Goal: Task Accomplishment & Management: Use online tool/utility

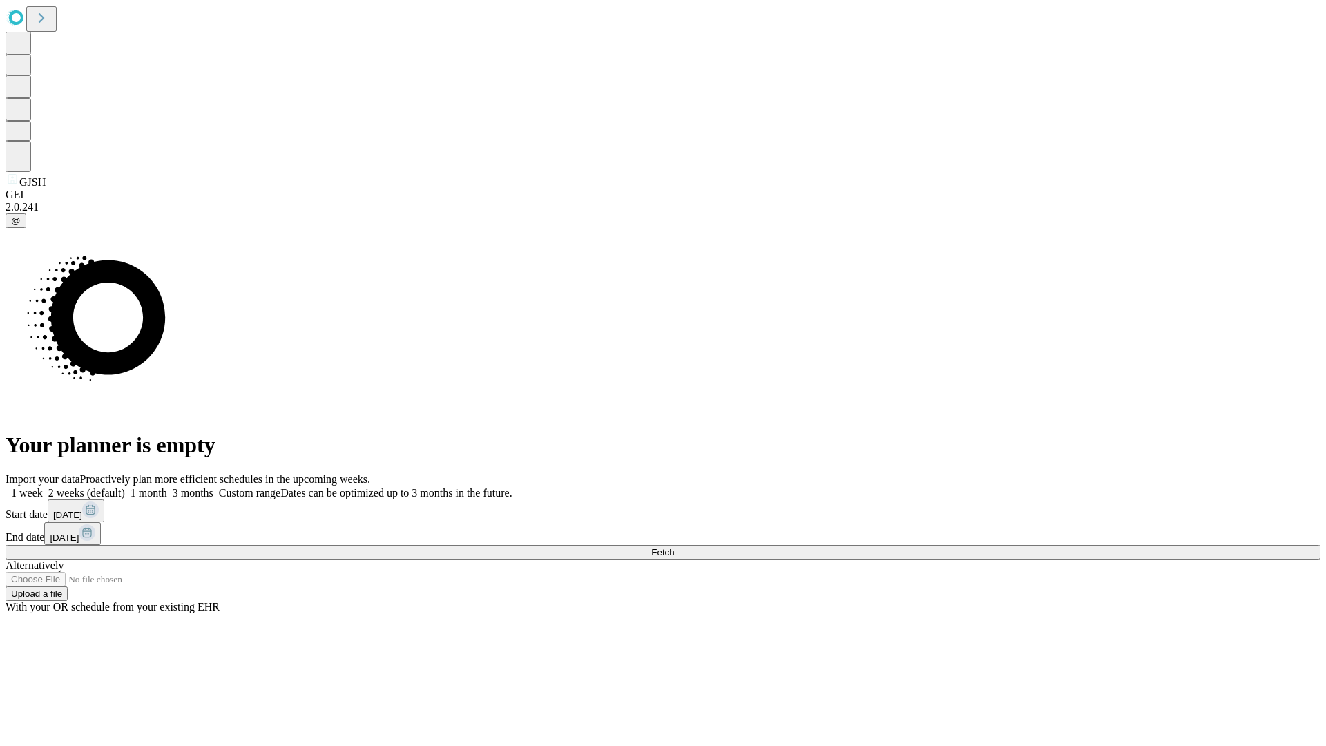
click at [1071, 545] on button "Fetch" at bounding box center [663, 552] width 1315 height 15
